Goal: Task Accomplishment & Management: Manage account settings

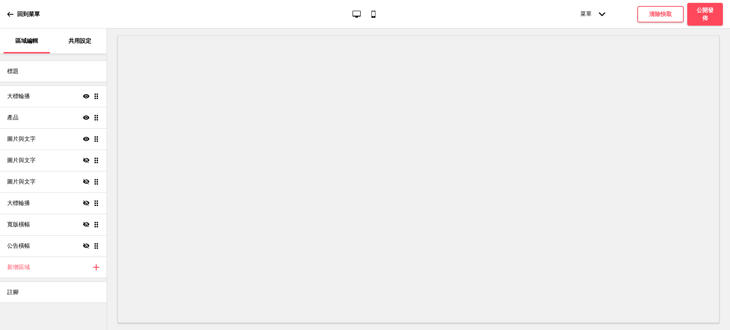
drag, startPoint x: 0, startPoint y: 0, endPoint x: 266, endPoint y: 18, distance: 266.4
click at [266, 18] on div "回到菜單 桌面 行動電話 菜單 箭頭down 產品頁面 商店資訊 結帳 感謝您！ 條款與條件 隐私政策 付款請求 菜單 清除快取 公開發佈" at bounding box center [365, 14] width 730 height 29
click at [84, 95] on icon at bounding box center [86, 96] width 6 height 4
click at [84, 95] on icon at bounding box center [86, 95] width 6 height 5
click at [67, 95] on div "大標輪播 顯示 拖曳" at bounding box center [53, 96] width 107 height 21
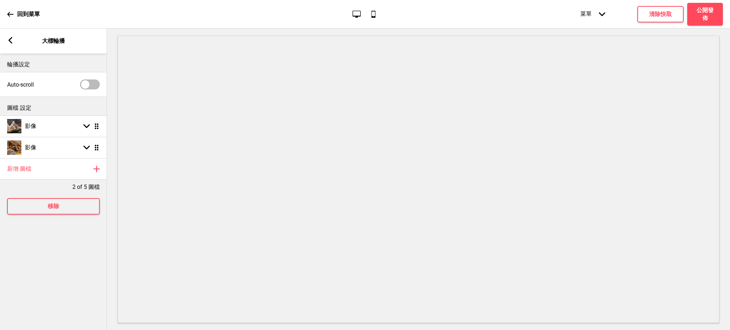
click at [93, 84] on div at bounding box center [90, 84] width 20 height 10
checkbox input "true"
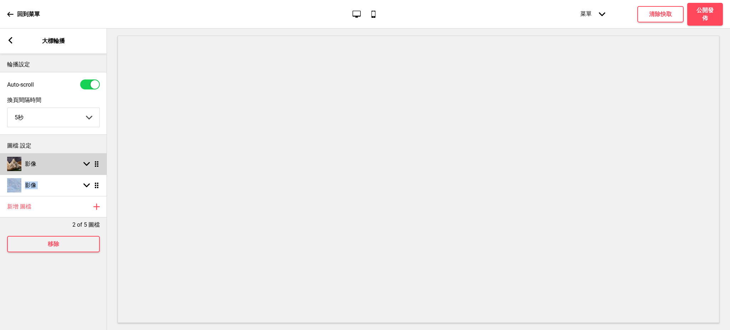
drag, startPoint x: 92, startPoint y: 185, endPoint x: 92, endPoint y: 155, distance: 30.6
click at [92, 155] on ul "影像 箭頭down 拖曳 影像 箭頭down 拖曳" at bounding box center [53, 174] width 107 height 43
drag, startPoint x: 98, startPoint y: 187, endPoint x: 97, endPoint y: 165, distance: 22.8
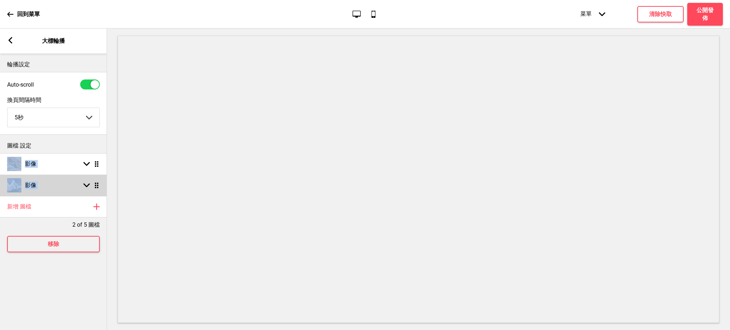
click at [87, 182] on rect at bounding box center [86, 185] width 6 height 6
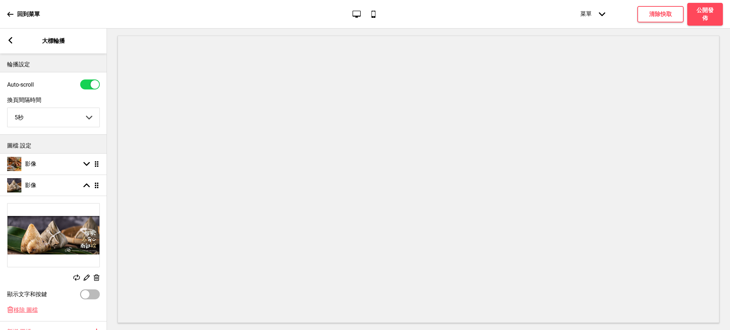
click at [89, 275] on div at bounding box center [90, 294] width 20 height 10
checkbox input "true"
select select "right"
click at [93, 275] on div at bounding box center [94, 294] width 9 height 9
checkbox input "false"
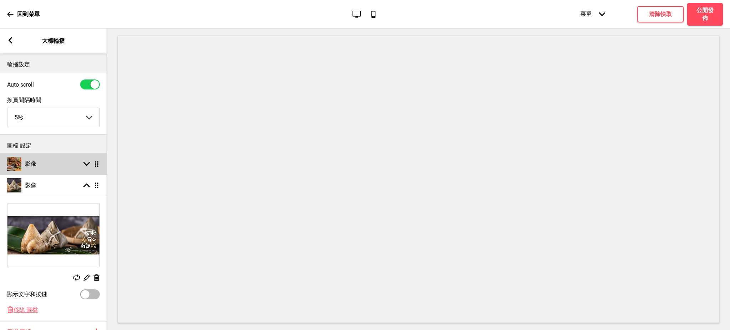
click at [86, 162] on rect at bounding box center [86, 164] width 6 height 6
select select "right"
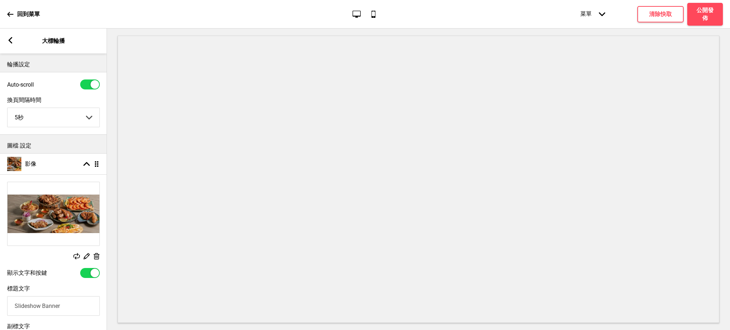
click at [89, 275] on div "顯示文字和按鍵" at bounding box center [53, 272] width 107 height 17
click at [89, 274] on div at bounding box center [90, 273] width 20 height 10
checkbox input "false"
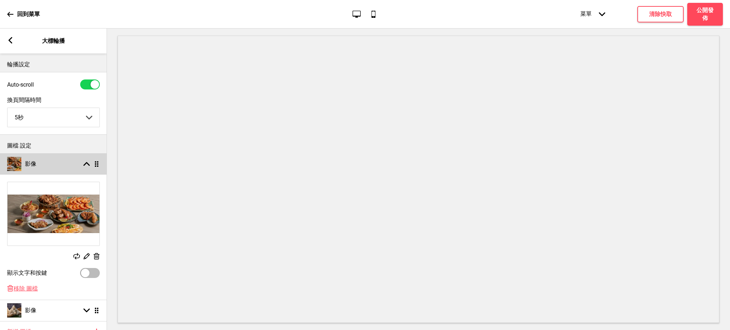
click at [84, 165] on icon at bounding box center [86, 164] width 6 height 4
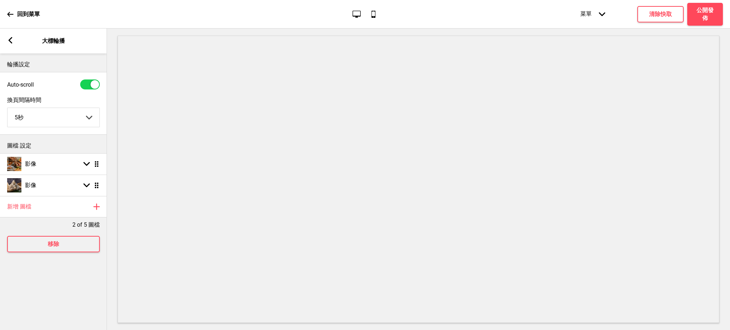
click at [97, 81] on div at bounding box center [94, 84] width 9 height 9
checkbox input "false"
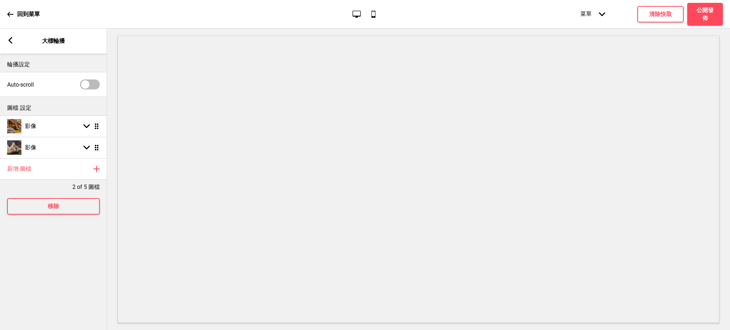
click at [9, 39] on g at bounding box center [10, 40] width 6 height 6
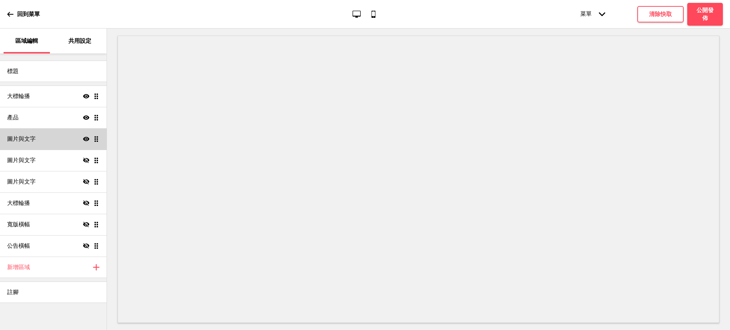
click at [29, 139] on h4 "圖片與文字" at bounding box center [21, 139] width 29 height 8
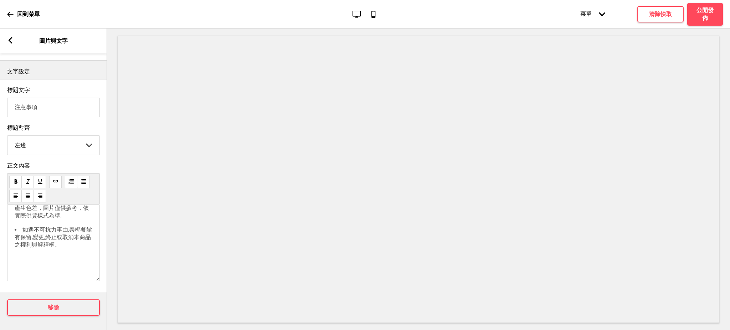
scroll to position [138, 0]
click at [11, 40] on rect at bounding box center [10, 40] width 6 height 6
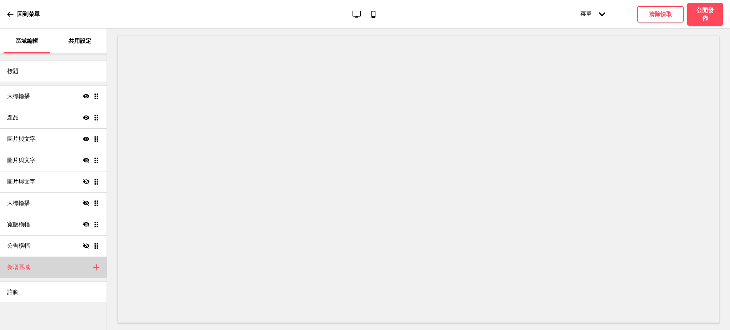
click at [79, 268] on div "新增區域 加上" at bounding box center [53, 267] width 107 height 21
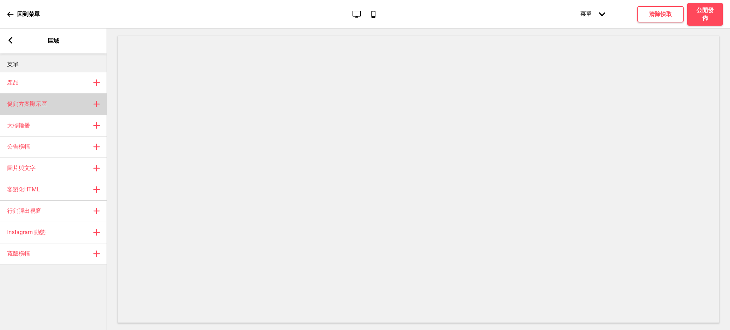
click at [46, 100] on h4 "促銷方案顯示區" at bounding box center [27, 104] width 40 height 8
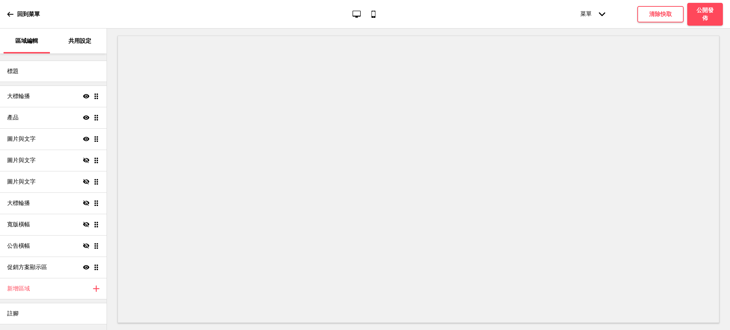
select select "center"
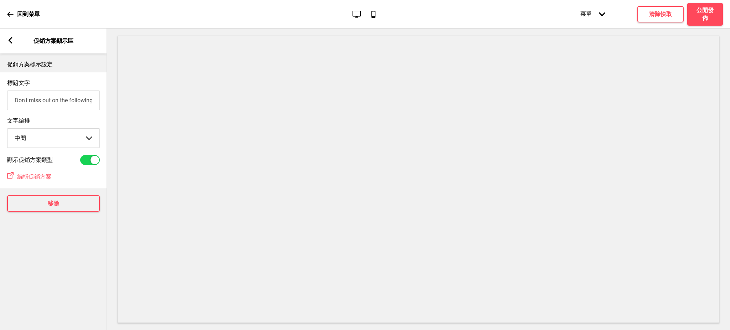
click at [24, 101] on input "Don't miss out on the following promotion(s)!" at bounding box center [53, 100] width 93 height 20
type input "{"
type input "【[DATE]前預購 享[PERSON_NAME]】"
click at [6, 39] on div "箭頭left 促銷方案顯示區" at bounding box center [53, 41] width 107 height 25
click at [10, 41] on icon at bounding box center [11, 40] width 4 height 6
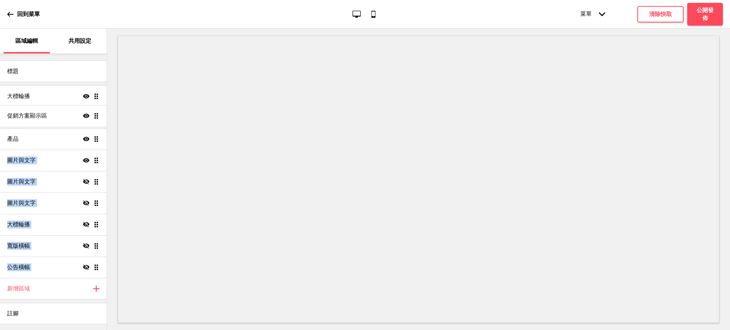
drag, startPoint x: 96, startPoint y: 268, endPoint x: 94, endPoint y: 116, distance: 151.4
click at [94, 116] on ul "大標輪播 顯示 拖曳 產品 顯示 拖曳 圖片與文字 顯示 拖曳 圖片與文字 隱藏 拖曳 圖片與文字 隱藏 拖曳 大標輪播 隱藏 拖曳 寬版橫幅 隱藏 拖曳 公…" at bounding box center [53, 182] width 107 height 192
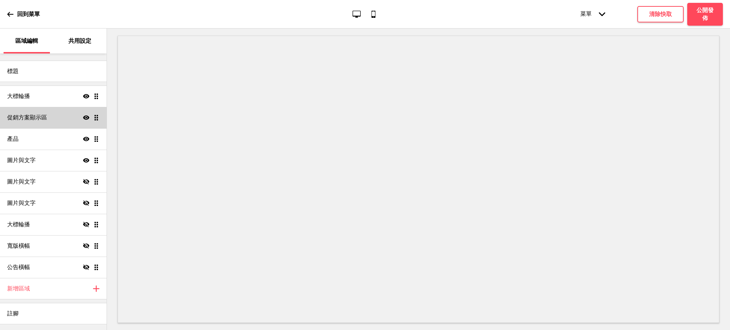
click at [84, 115] on icon "顯示" at bounding box center [86, 117] width 6 height 6
click at [86, 117] on icon "隱藏" at bounding box center [86, 117] width 6 height 6
click at [608, 14] on h4 "清除快取" at bounding box center [660, 14] width 23 height 8
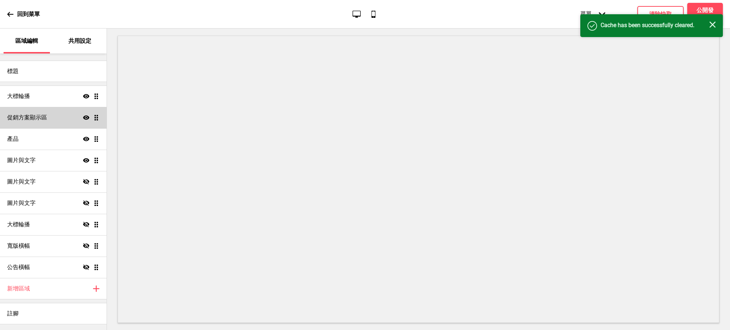
click at [608, 26] on icon "关闭" at bounding box center [712, 24] width 6 height 6
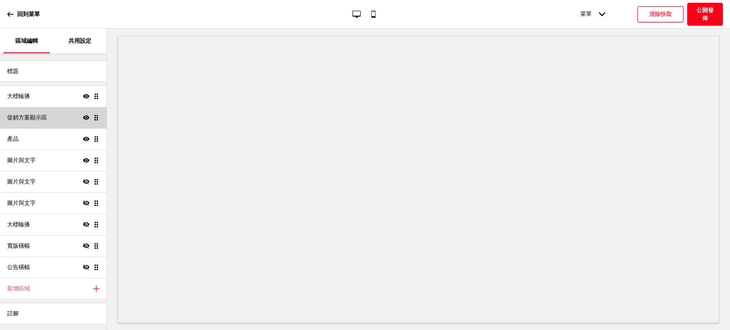
click at [608, 11] on h4 "公開發佈" at bounding box center [704, 14] width 21 height 16
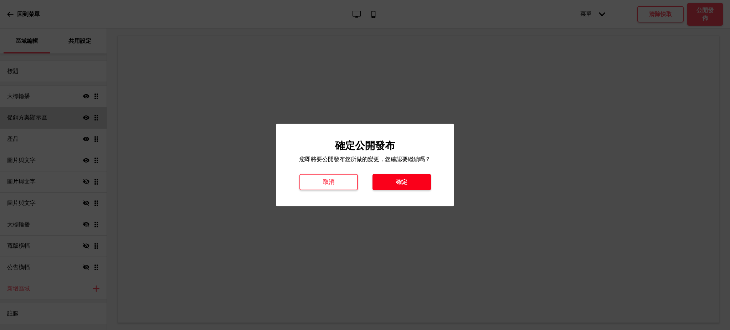
click at [396, 180] on h4 "確定" at bounding box center [401, 182] width 11 height 8
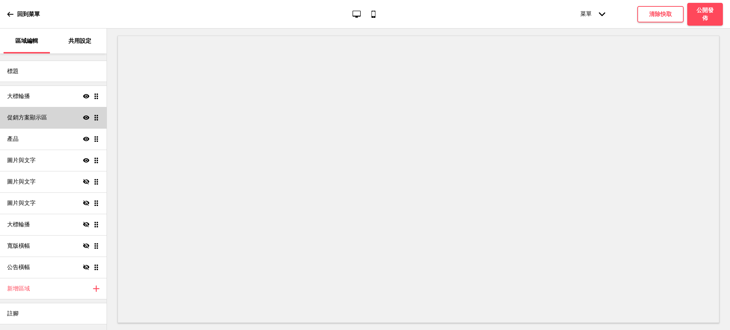
click at [23, 11] on p "回到菜單" at bounding box center [28, 14] width 23 height 8
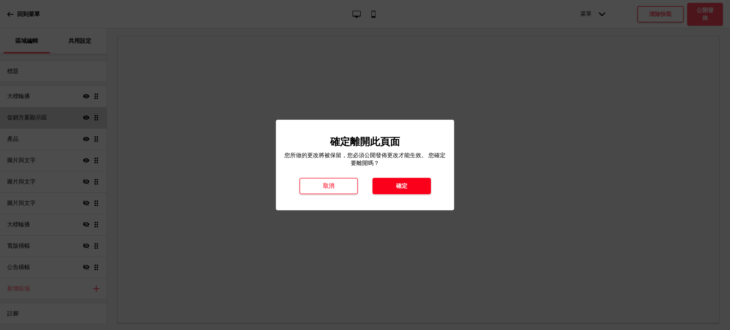
click at [415, 180] on button "確定" at bounding box center [401, 186] width 58 height 16
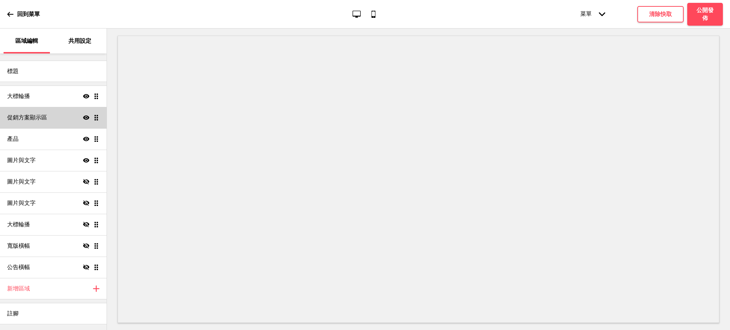
click at [24, 114] on h4 "促銷方案顯示區" at bounding box center [27, 118] width 40 height 8
select select "center"
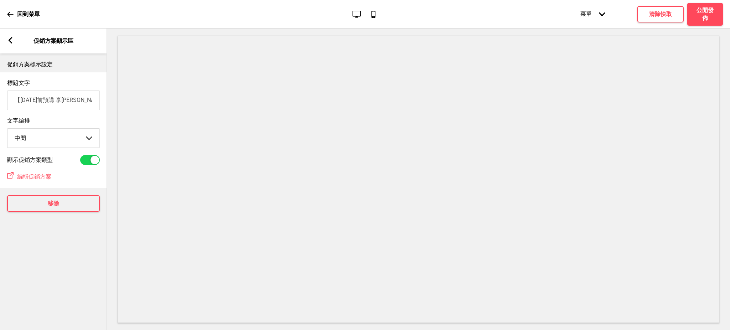
click at [89, 159] on div at bounding box center [90, 160] width 20 height 10
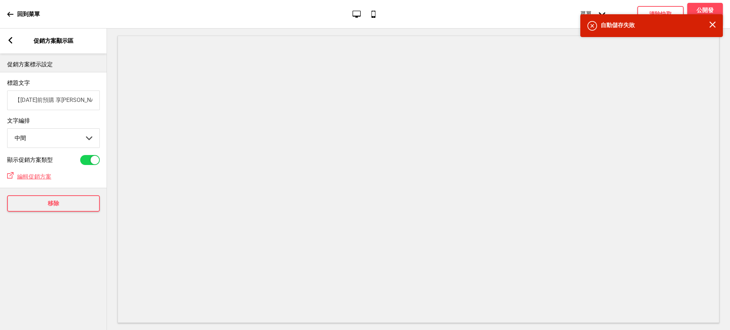
click at [89, 159] on div at bounding box center [90, 160] width 20 height 10
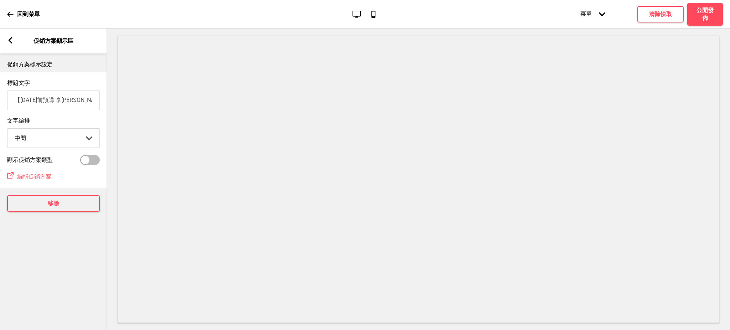
click at [92, 165] on div at bounding box center [90, 160] width 20 height 10
checkbox input "true"
click at [30, 10] on p "回到菜單" at bounding box center [28, 14] width 23 height 8
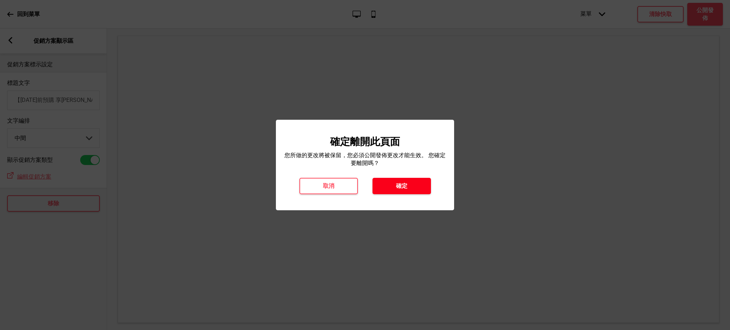
drag, startPoint x: 431, startPoint y: 180, endPoint x: 425, endPoint y: 184, distance: 7.2
click at [431, 181] on div "取消 確定" at bounding box center [365, 186] width 146 height 16
click at [425, 184] on button "確定" at bounding box center [401, 186] width 58 height 16
